Goal: Task Accomplishment & Management: Use online tool/utility

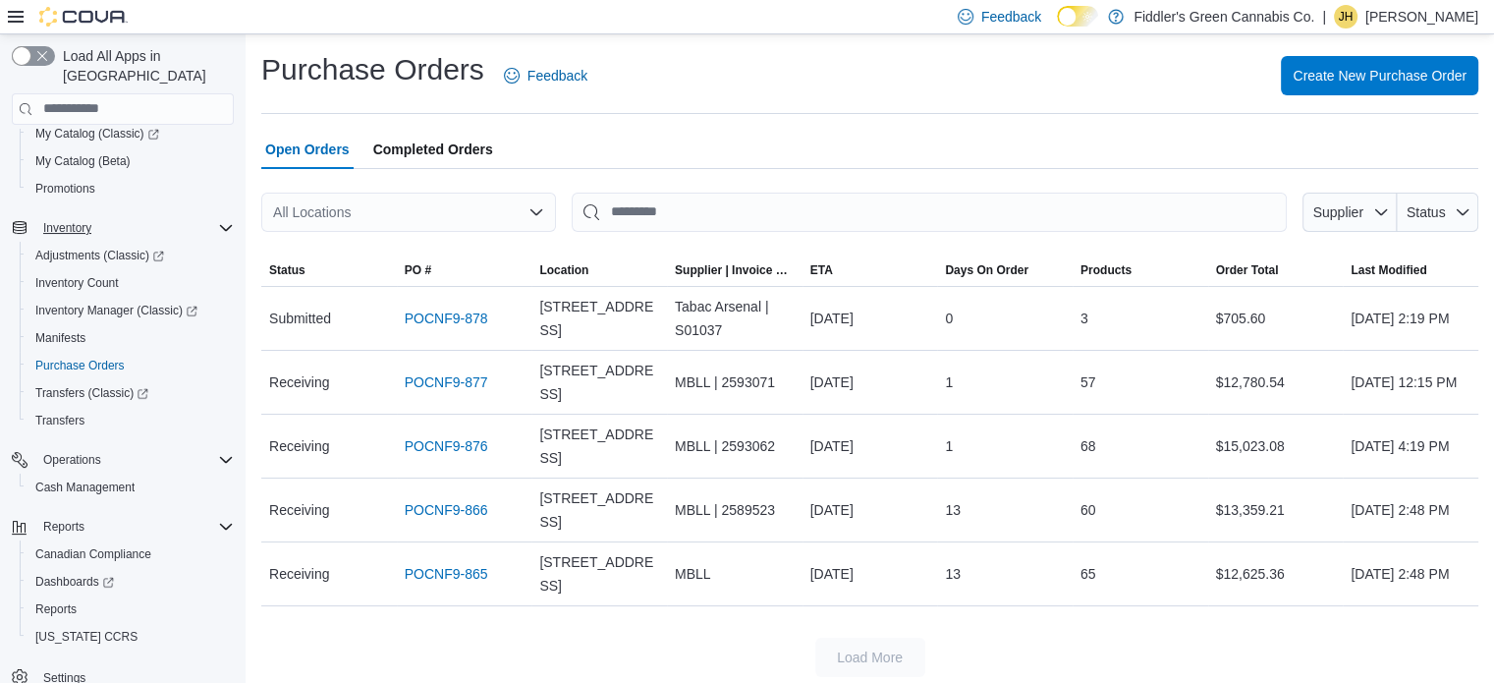
scroll to position [248, 0]
click at [71, 600] on span "Reports" at bounding box center [55, 608] width 41 height 16
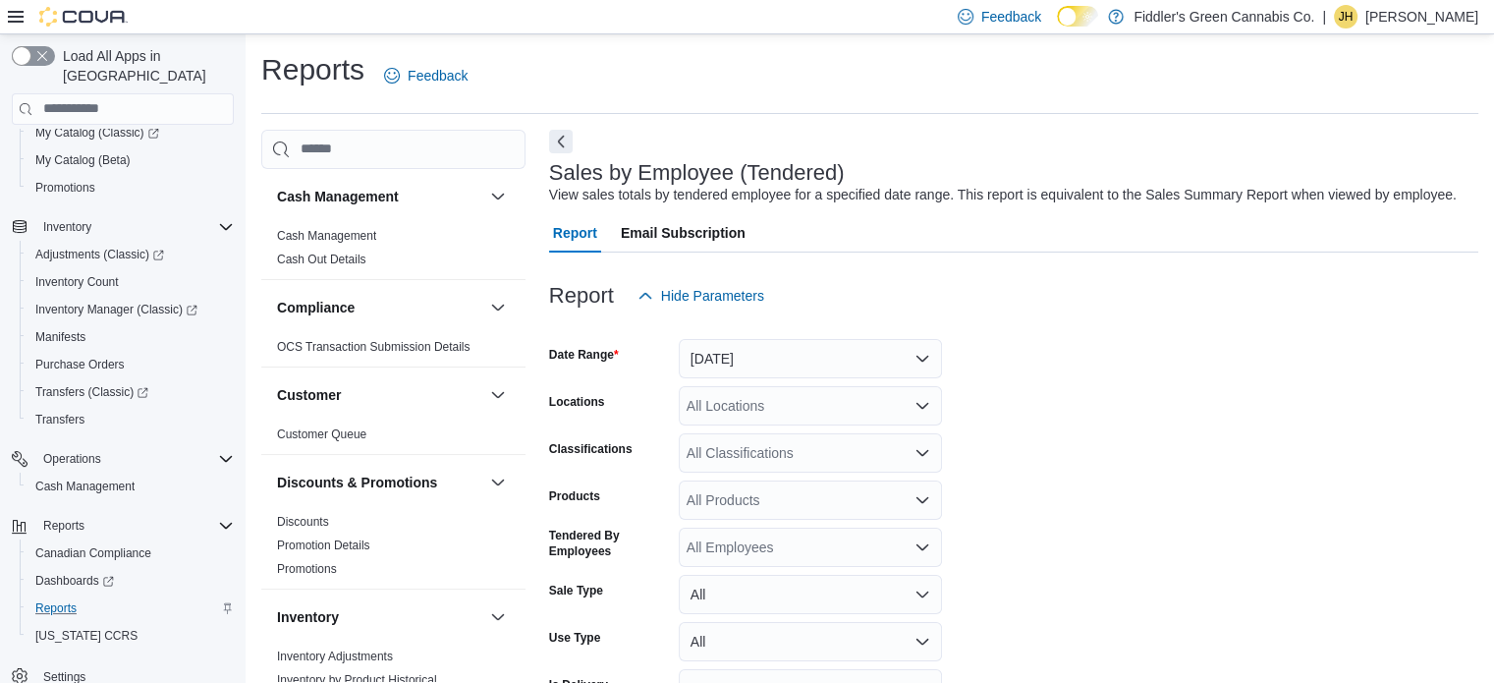
scroll to position [45, 0]
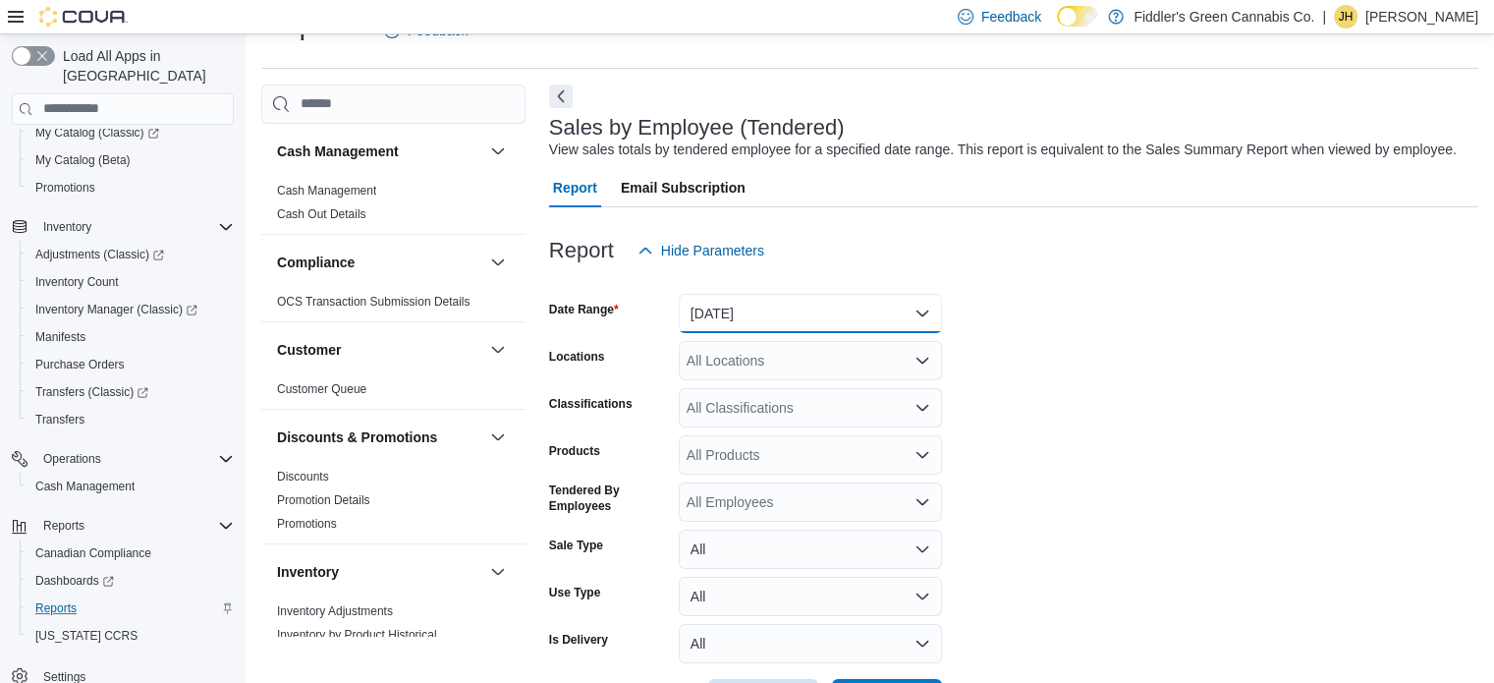
click at [782, 321] on button "[DATE]" at bounding box center [810, 313] width 263 height 39
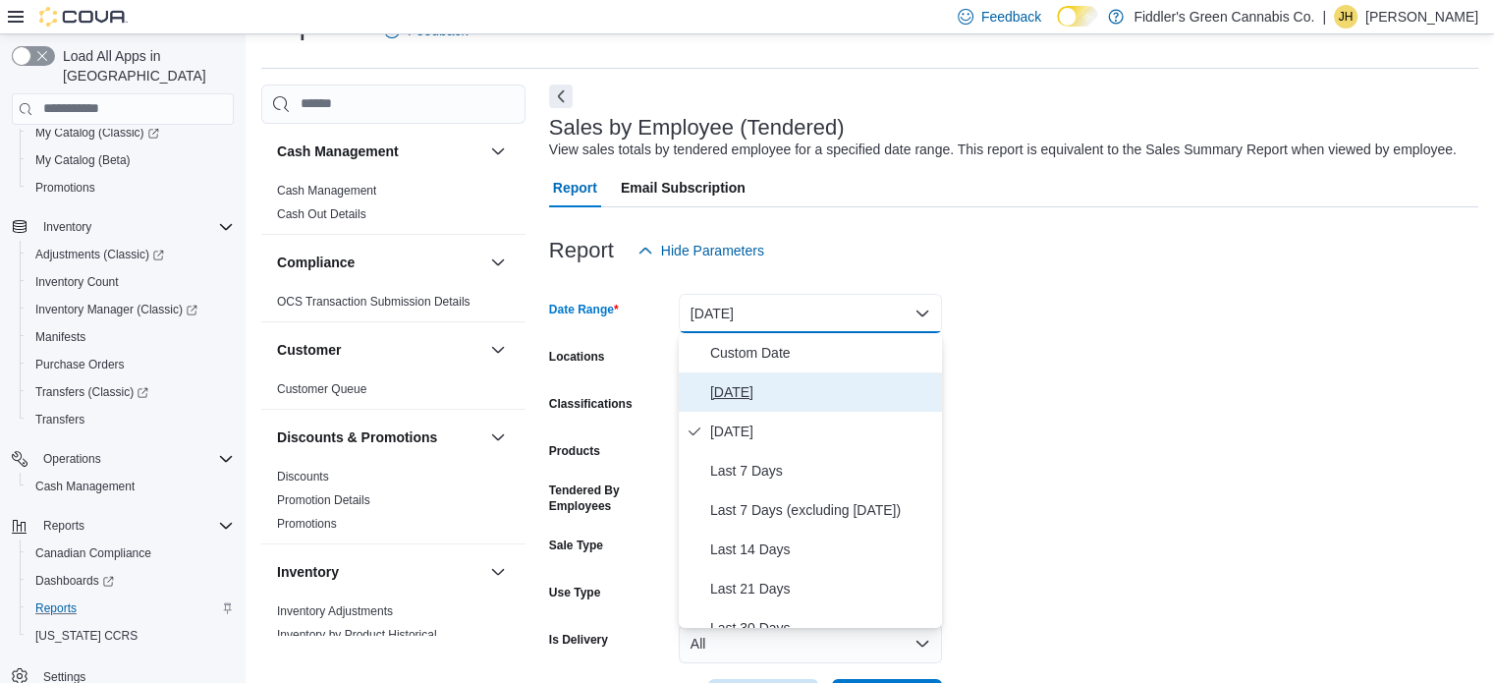
click at [727, 389] on span "[DATE]" at bounding box center [822, 392] width 224 height 24
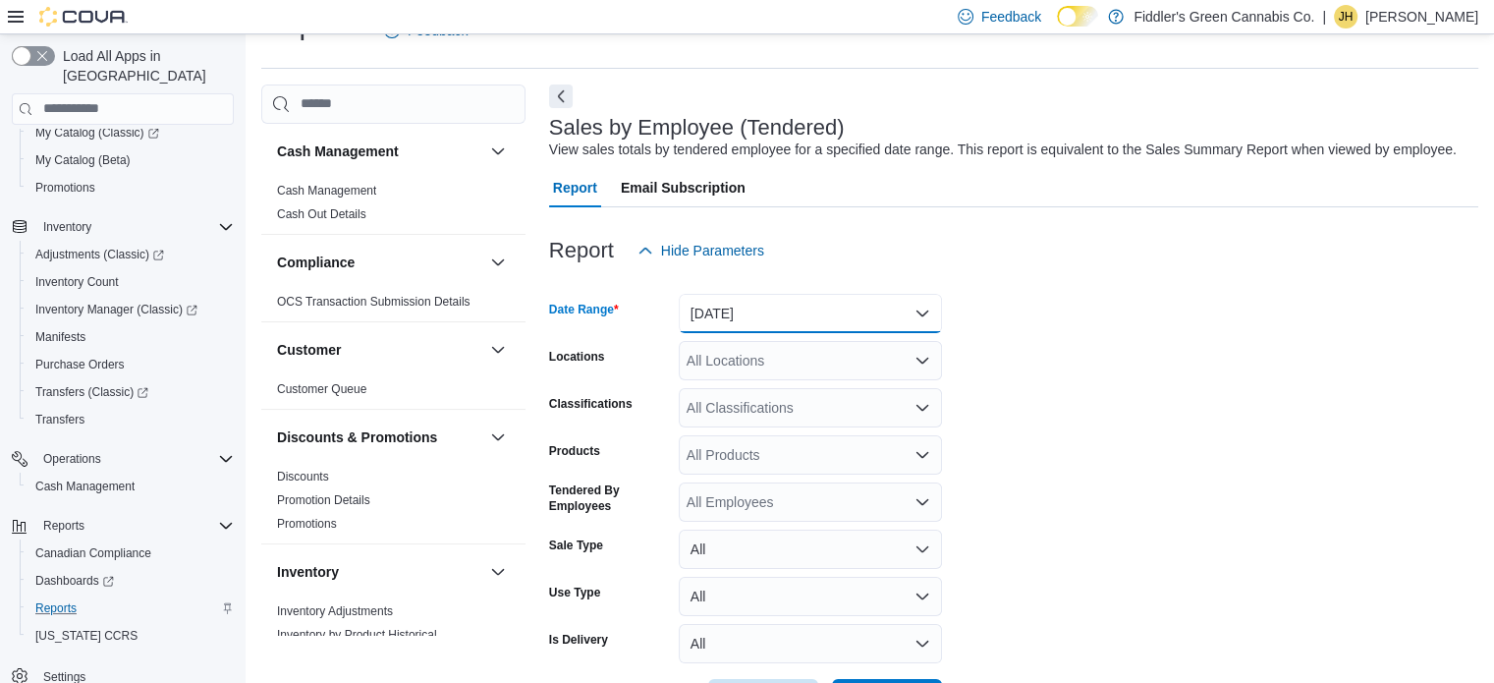
scroll to position [119, 0]
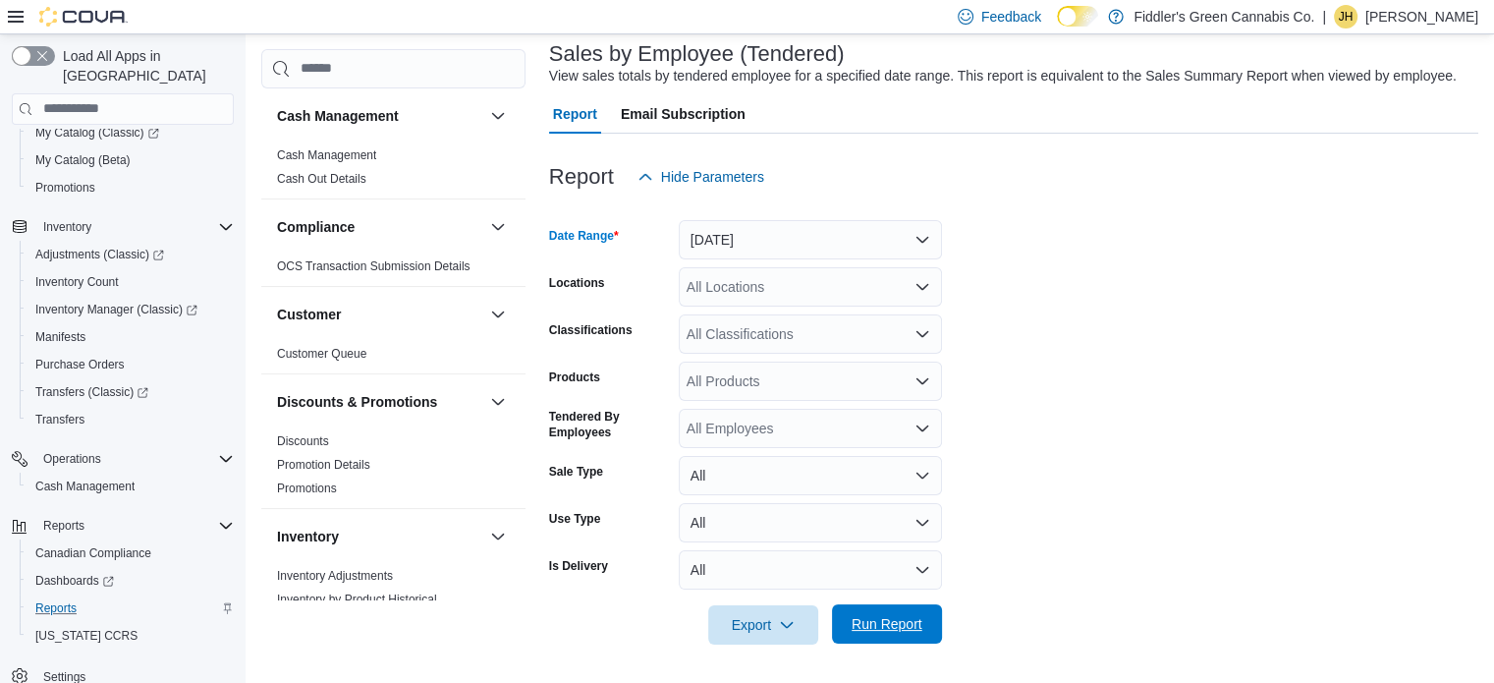
click at [884, 609] on span "Run Report" at bounding box center [887, 623] width 86 height 39
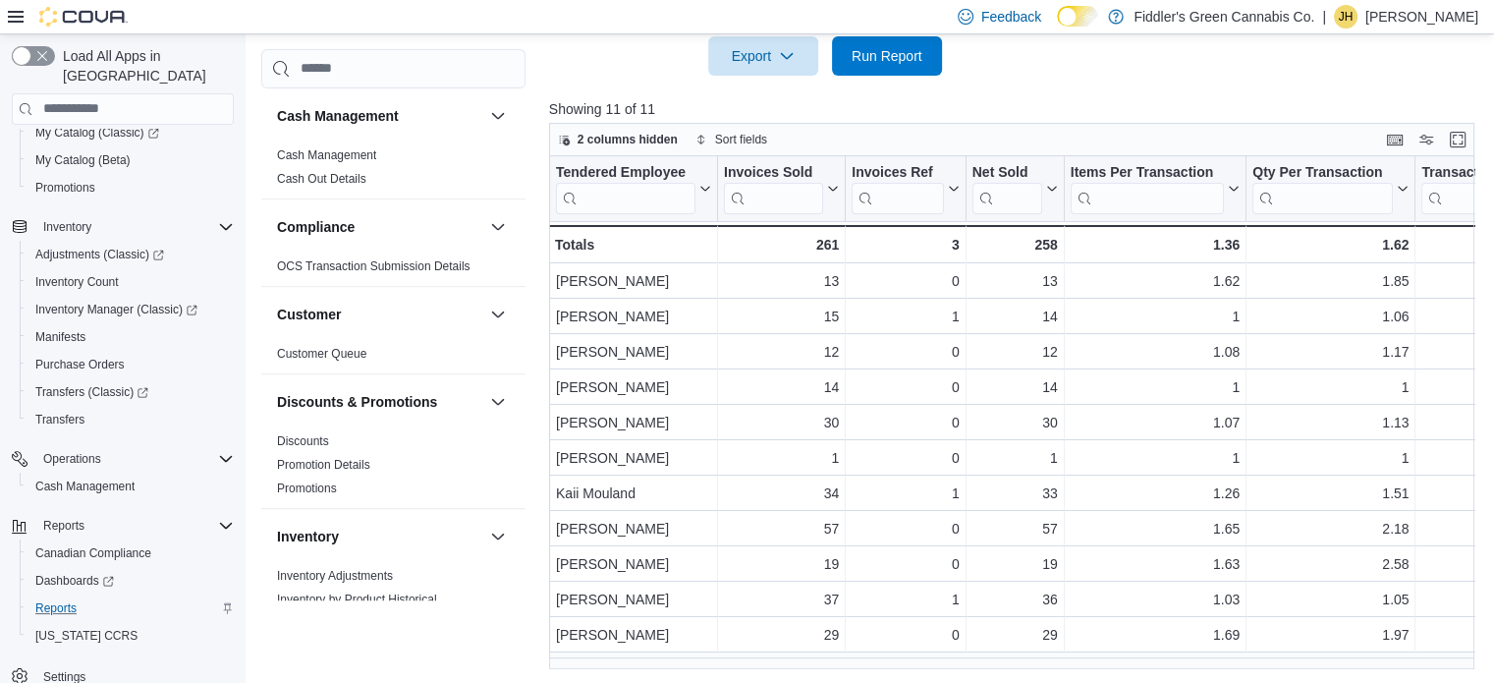
click at [1430, 14] on p "[PERSON_NAME]" at bounding box center [1421, 17] width 113 height 24
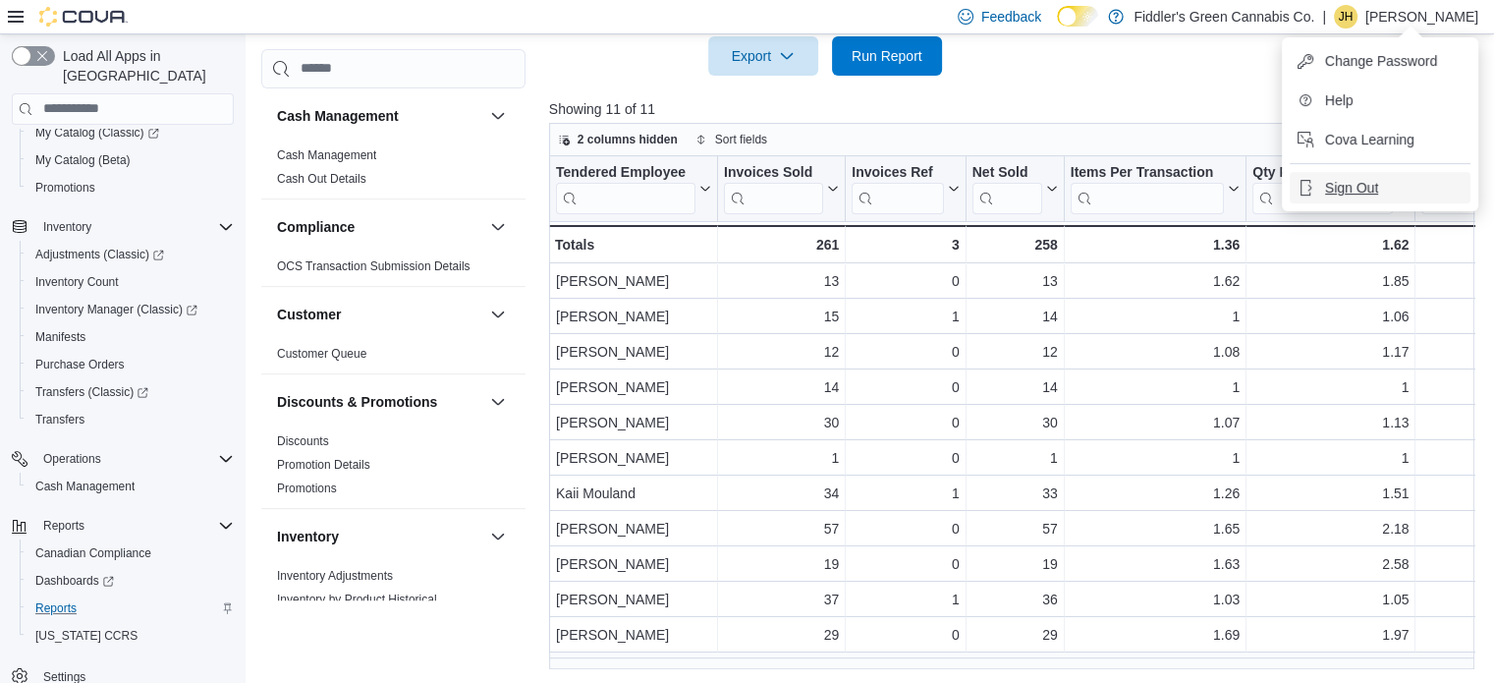
click at [1346, 181] on span "Sign Out" at bounding box center [1351, 188] width 53 height 20
